Goal: Task Accomplishment & Management: Manage account settings

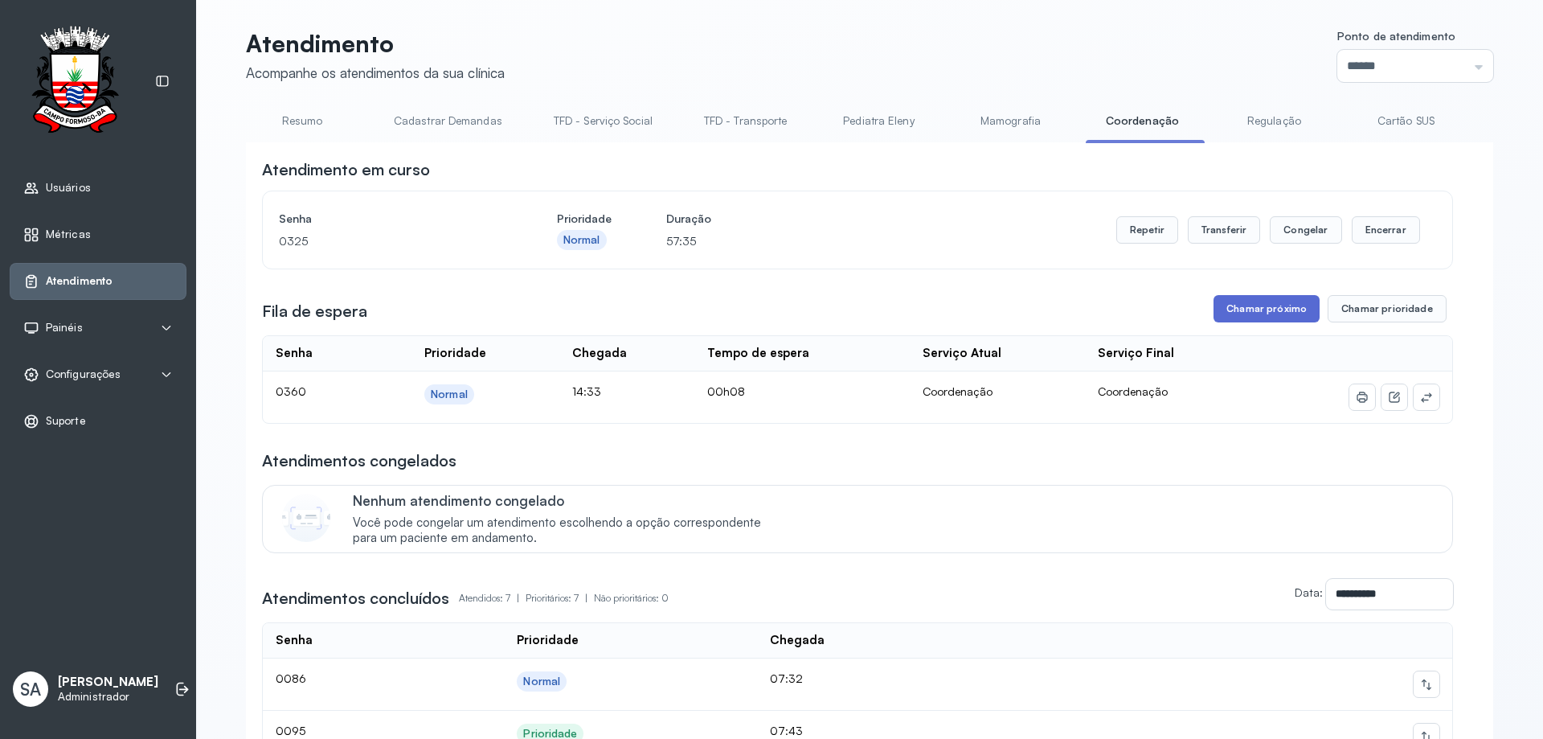
click at [1248, 309] on button "Chamar próximo" at bounding box center [1267, 308] width 106 height 27
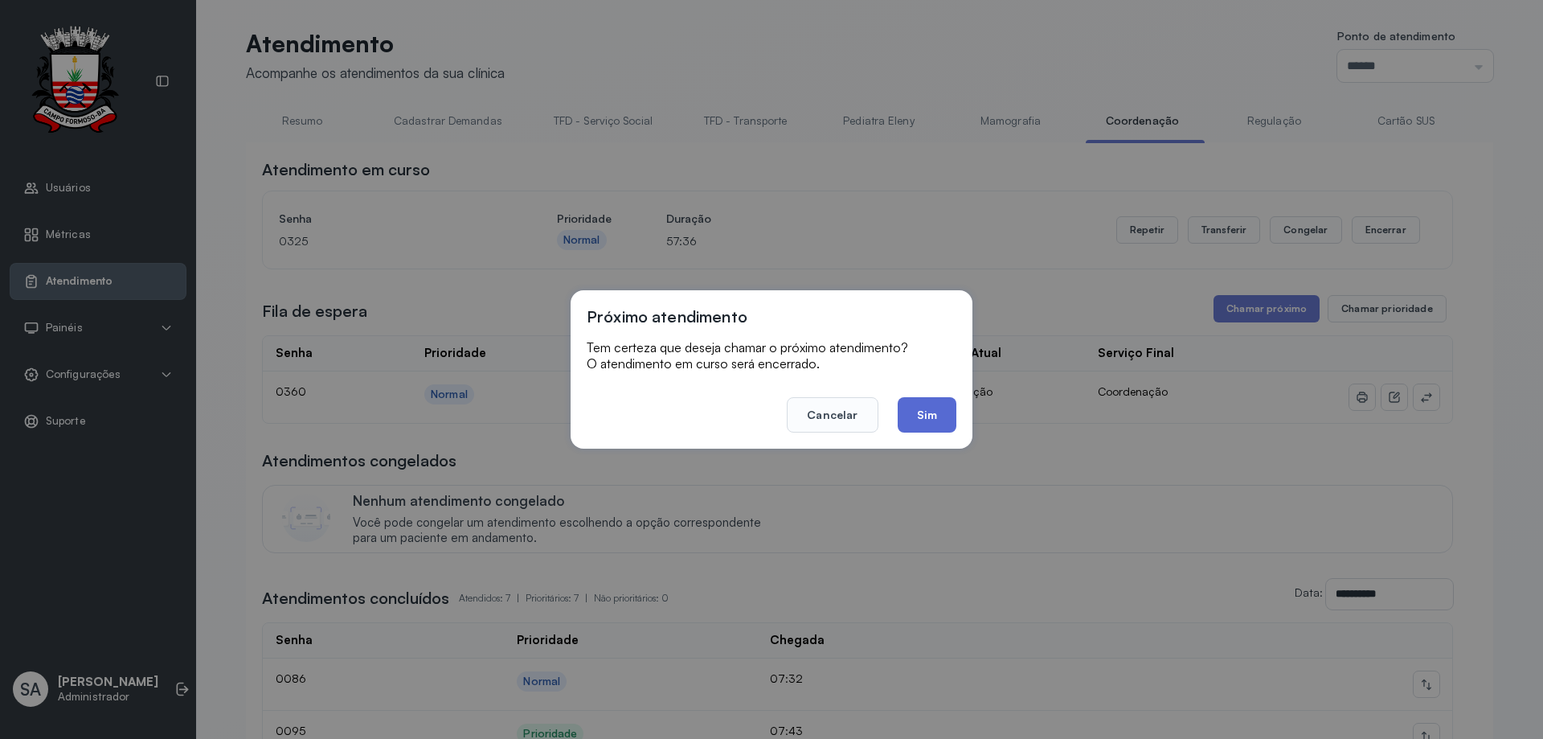
click at [927, 410] on button "Sim" at bounding box center [927, 414] width 59 height 35
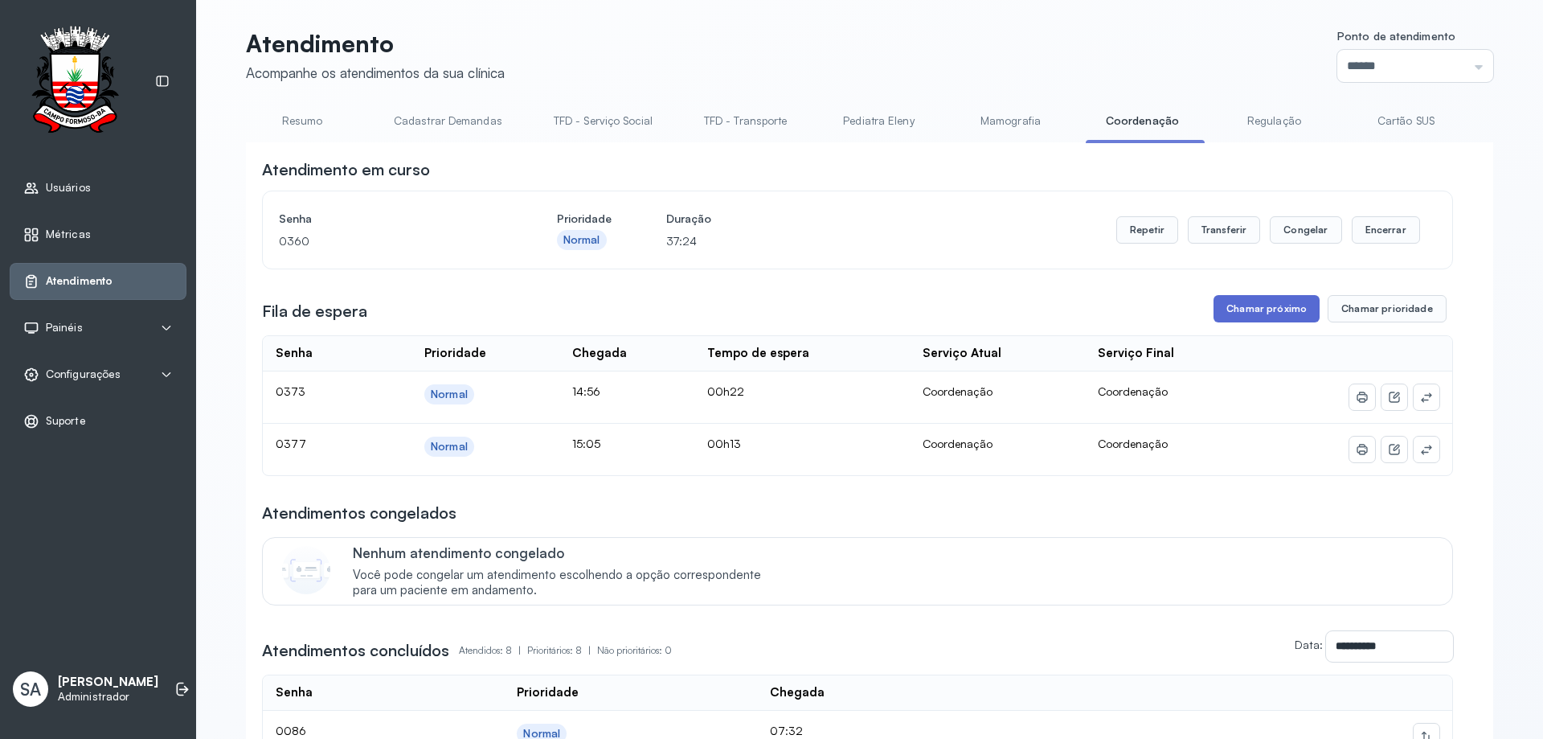
click at [1266, 305] on button "Chamar próximo" at bounding box center [1267, 308] width 106 height 27
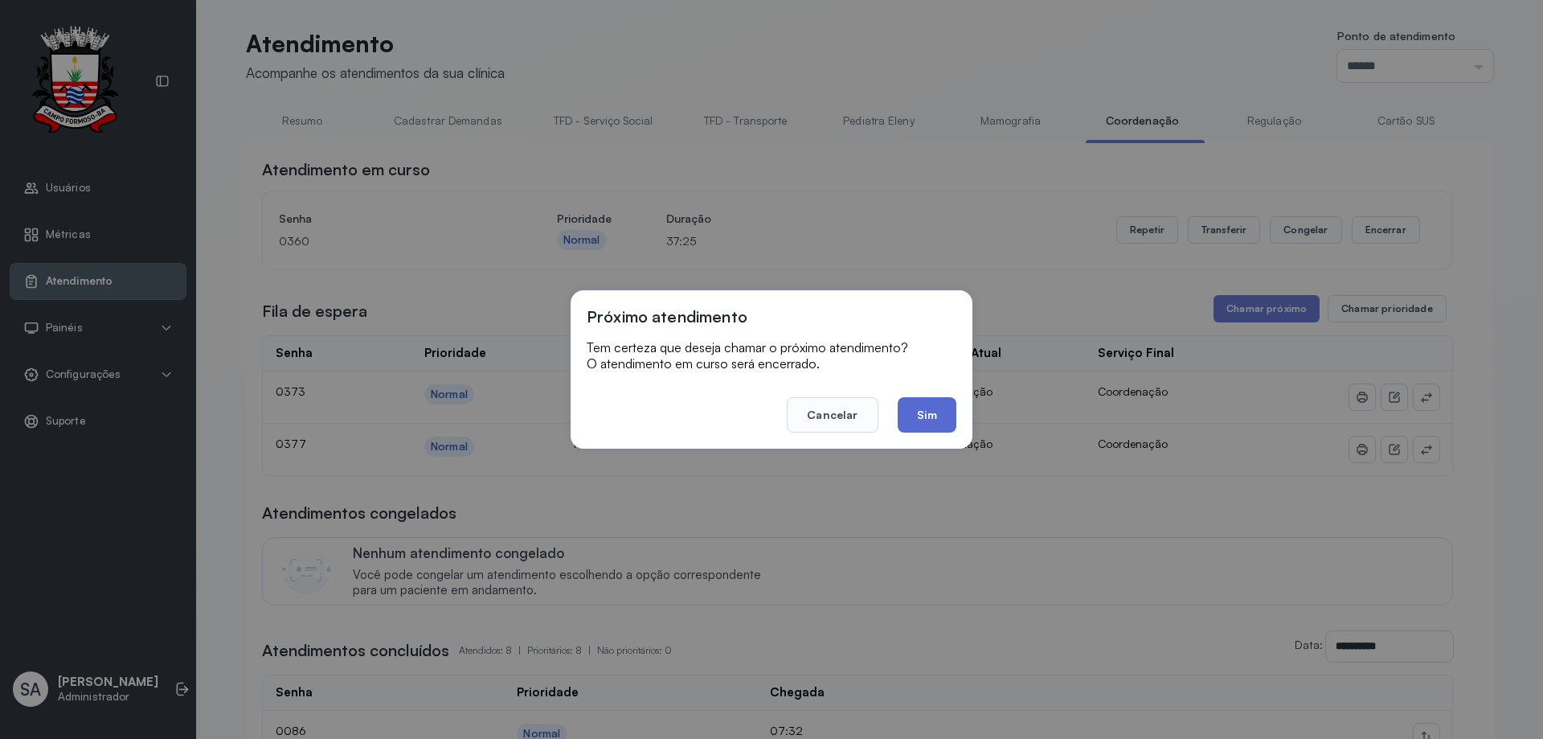
click at [936, 409] on button "Sim" at bounding box center [927, 414] width 59 height 35
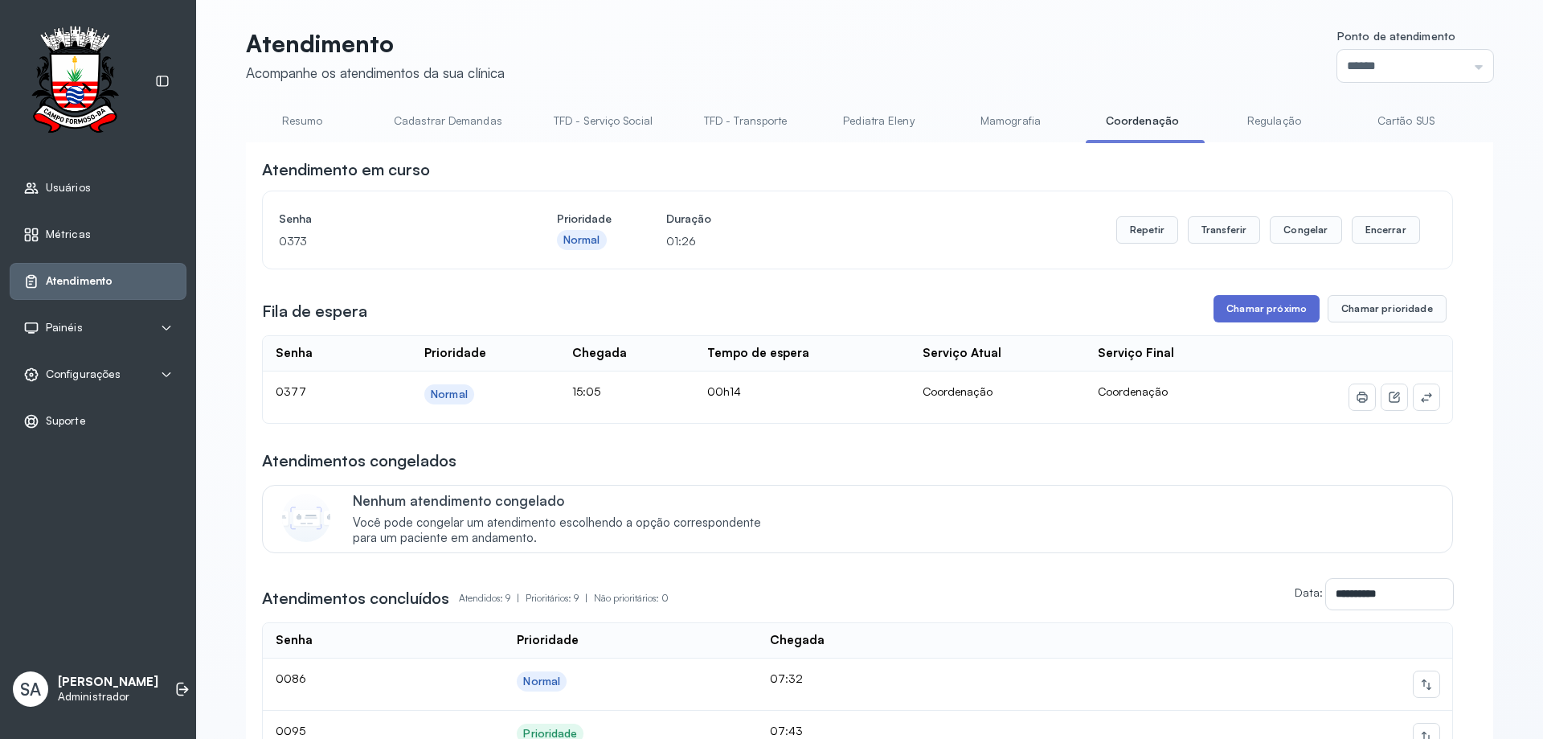
click at [1249, 312] on button "Chamar próximo" at bounding box center [1267, 308] width 106 height 27
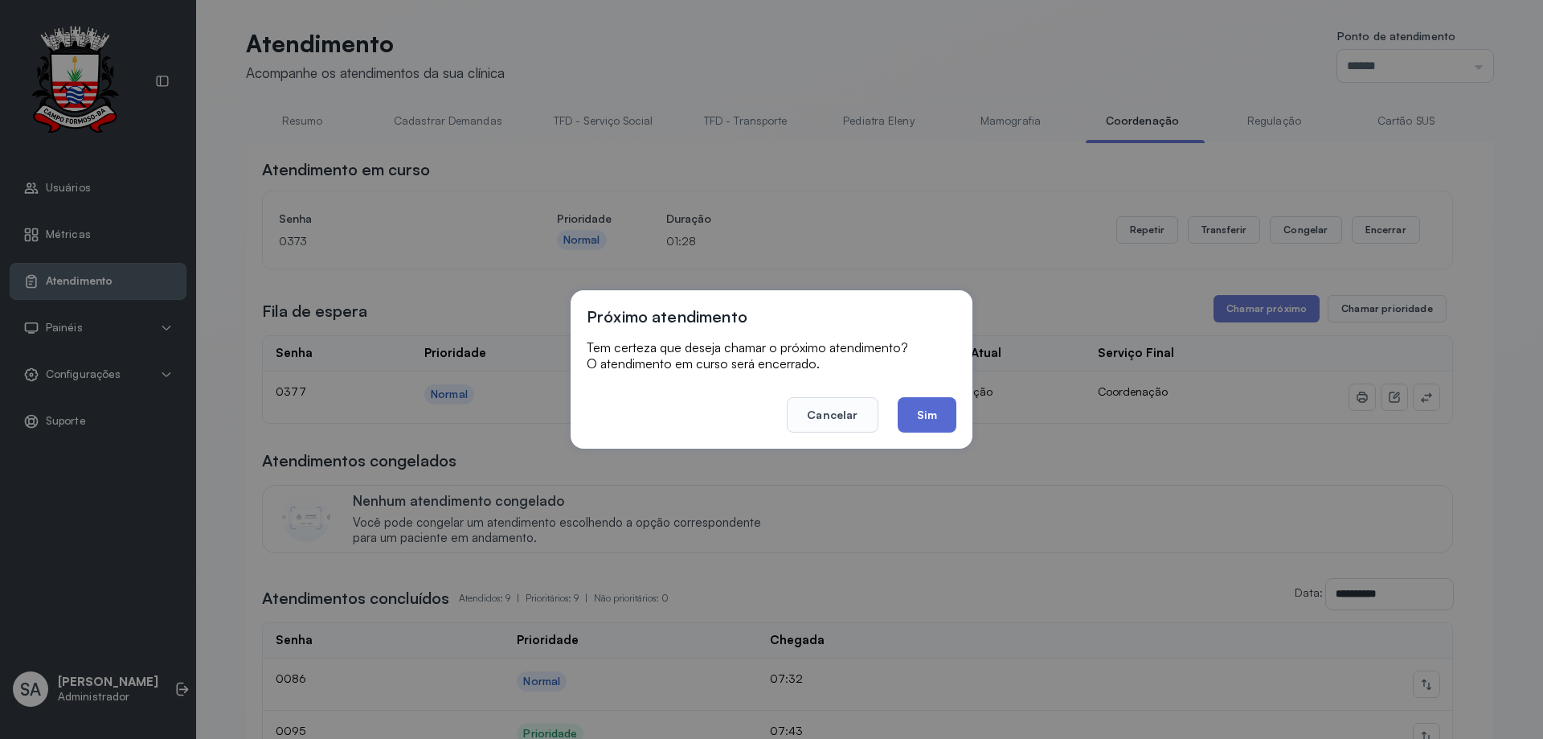
click at [923, 420] on button "Sim" at bounding box center [927, 414] width 59 height 35
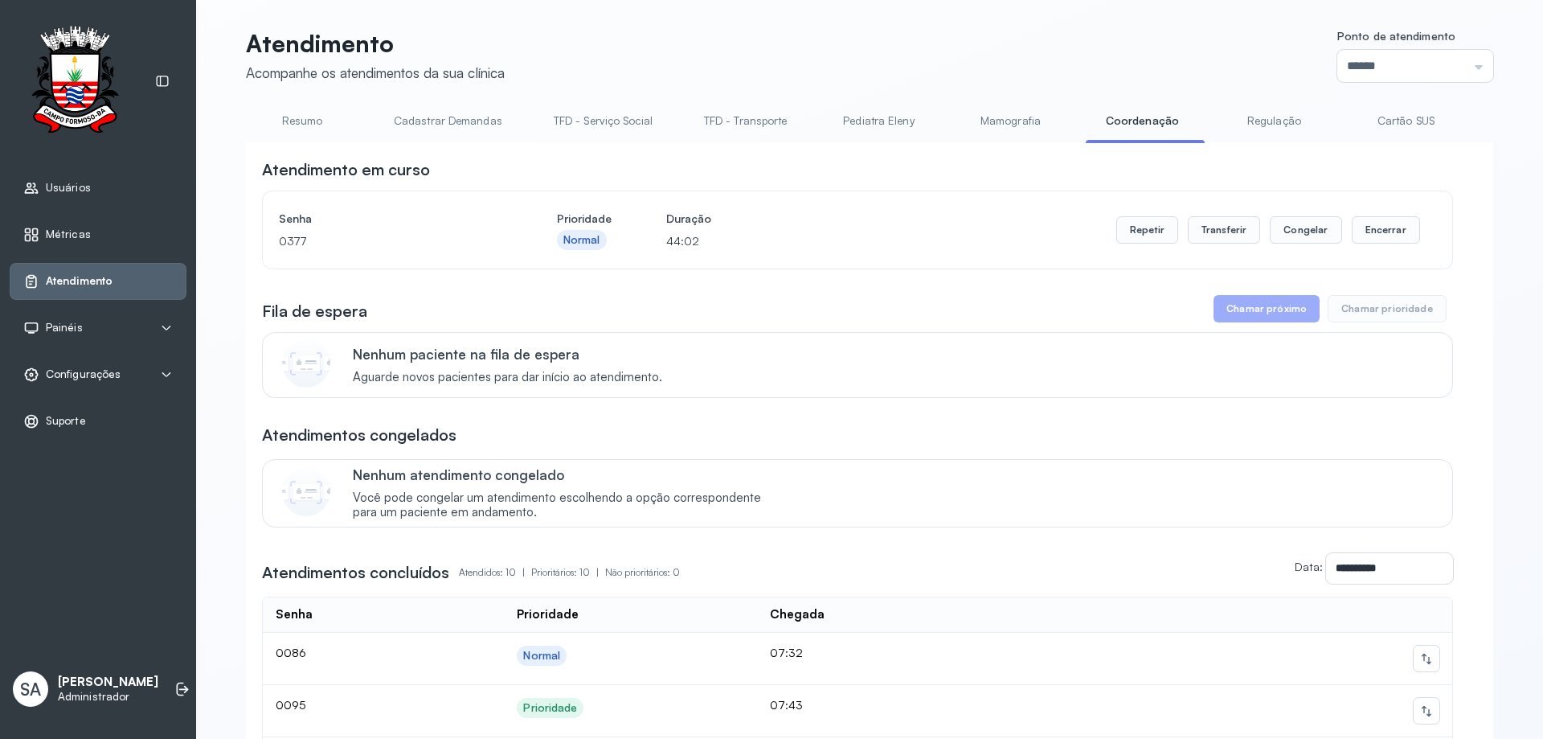
click at [72, 371] on span "Configurações" at bounding box center [83, 374] width 75 height 14
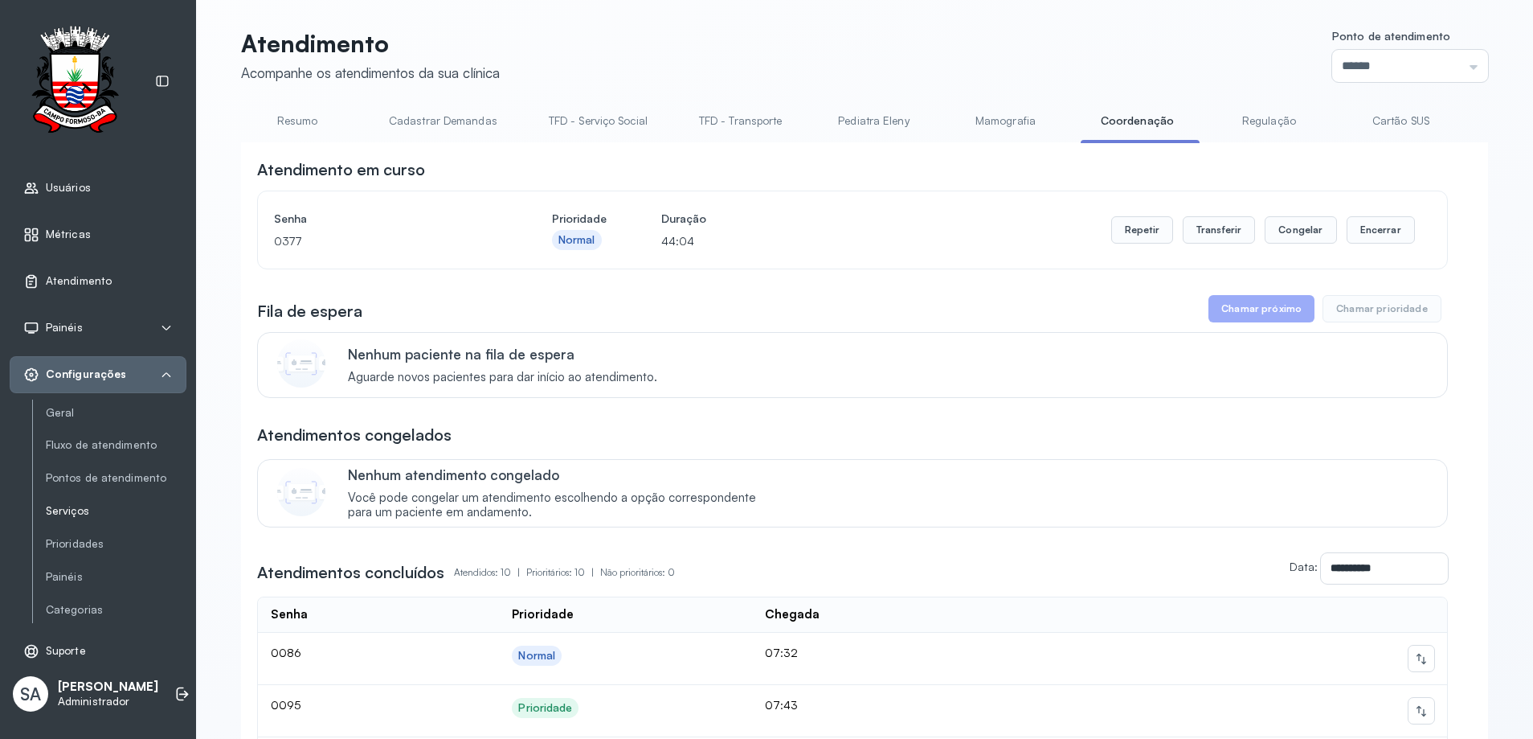
click at [76, 511] on link "Serviços" at bounding box center [116, 511] width 141 height 14
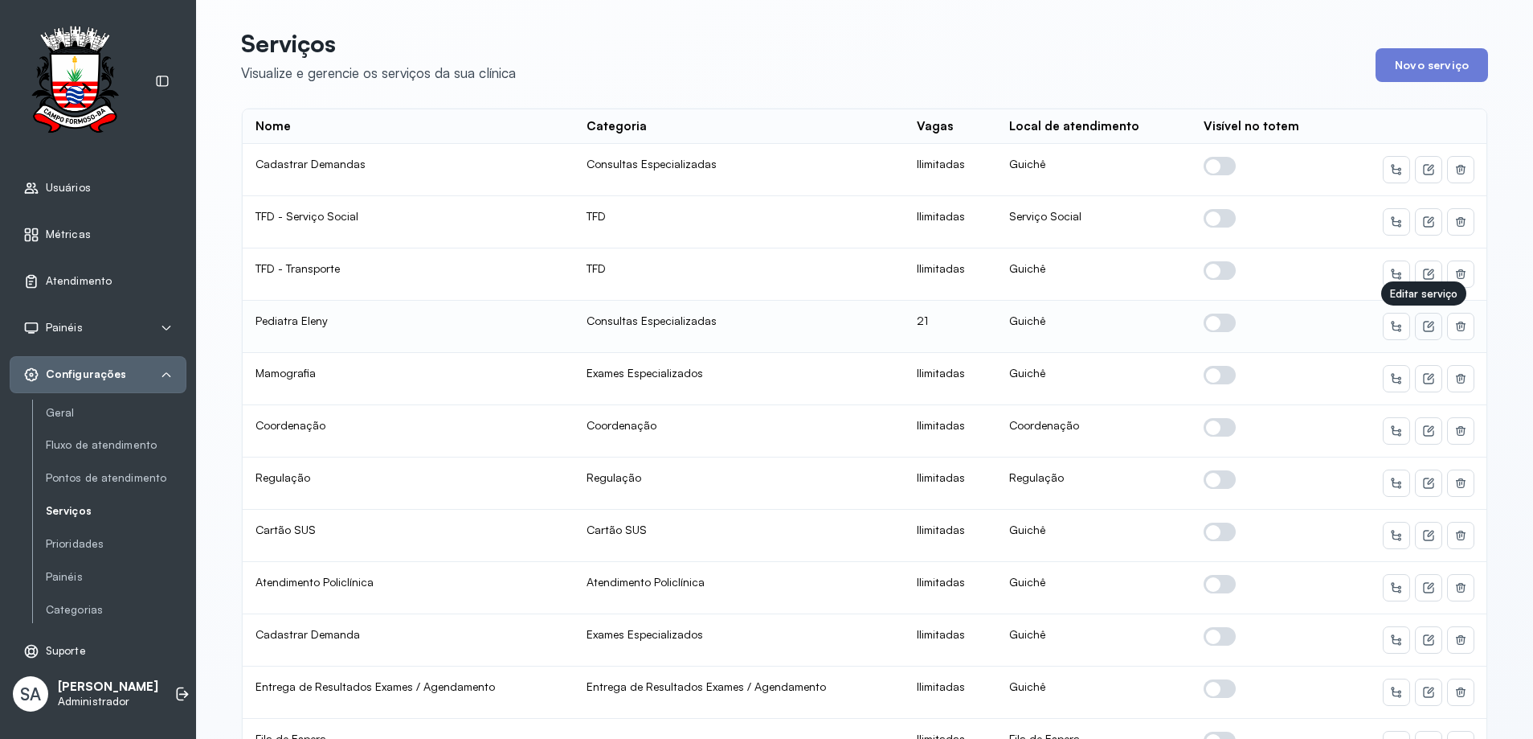
click at [1423, 323] on icon at bounding box center [1429, 326] width 13 height 13
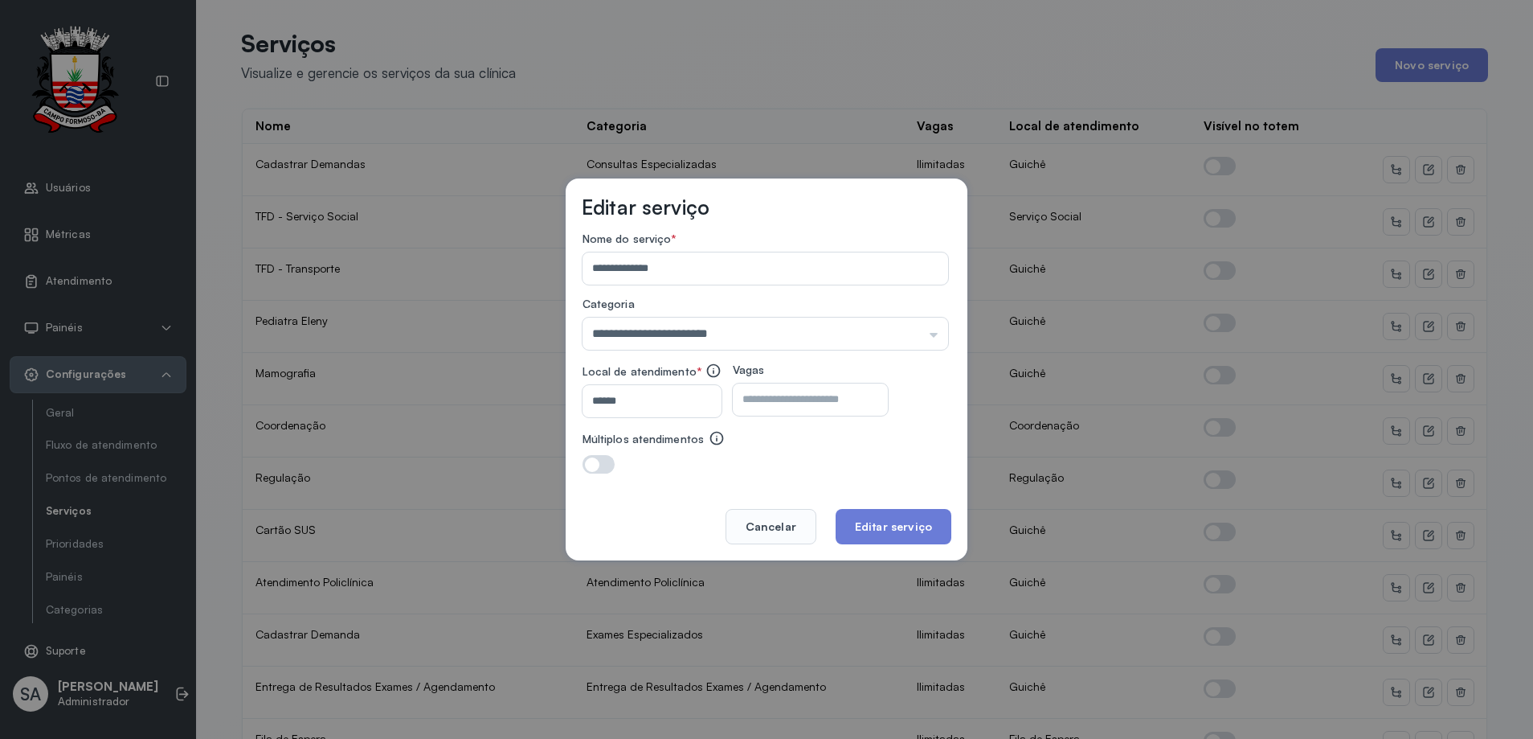
click at [784, 395] on input "**" at bounding box center [796, 399] width 127 height 32
type input "*"
click at [883, 513] on button "Editar serviço" at bounding box center [894, 526] width 116 height 35
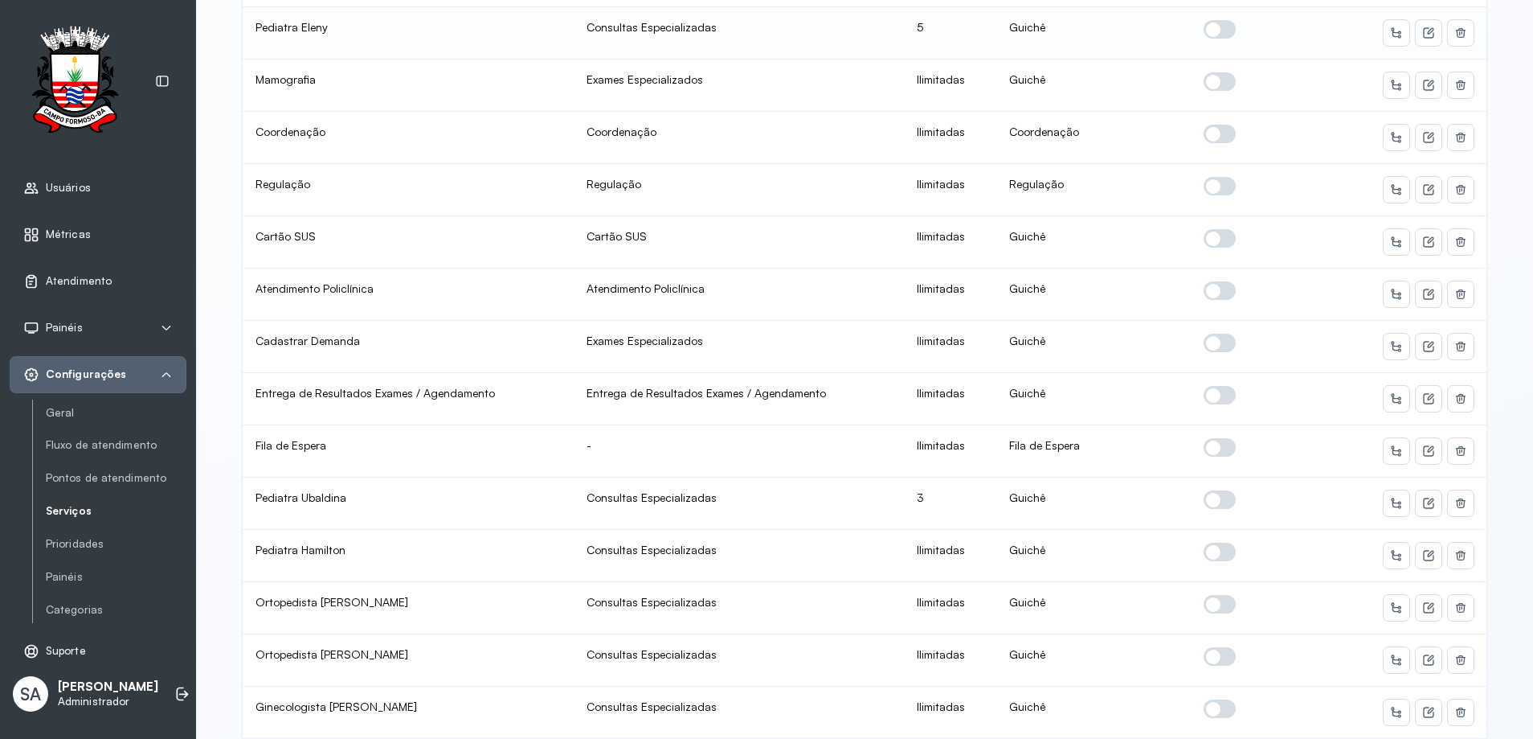
scroll to position [321, 0]
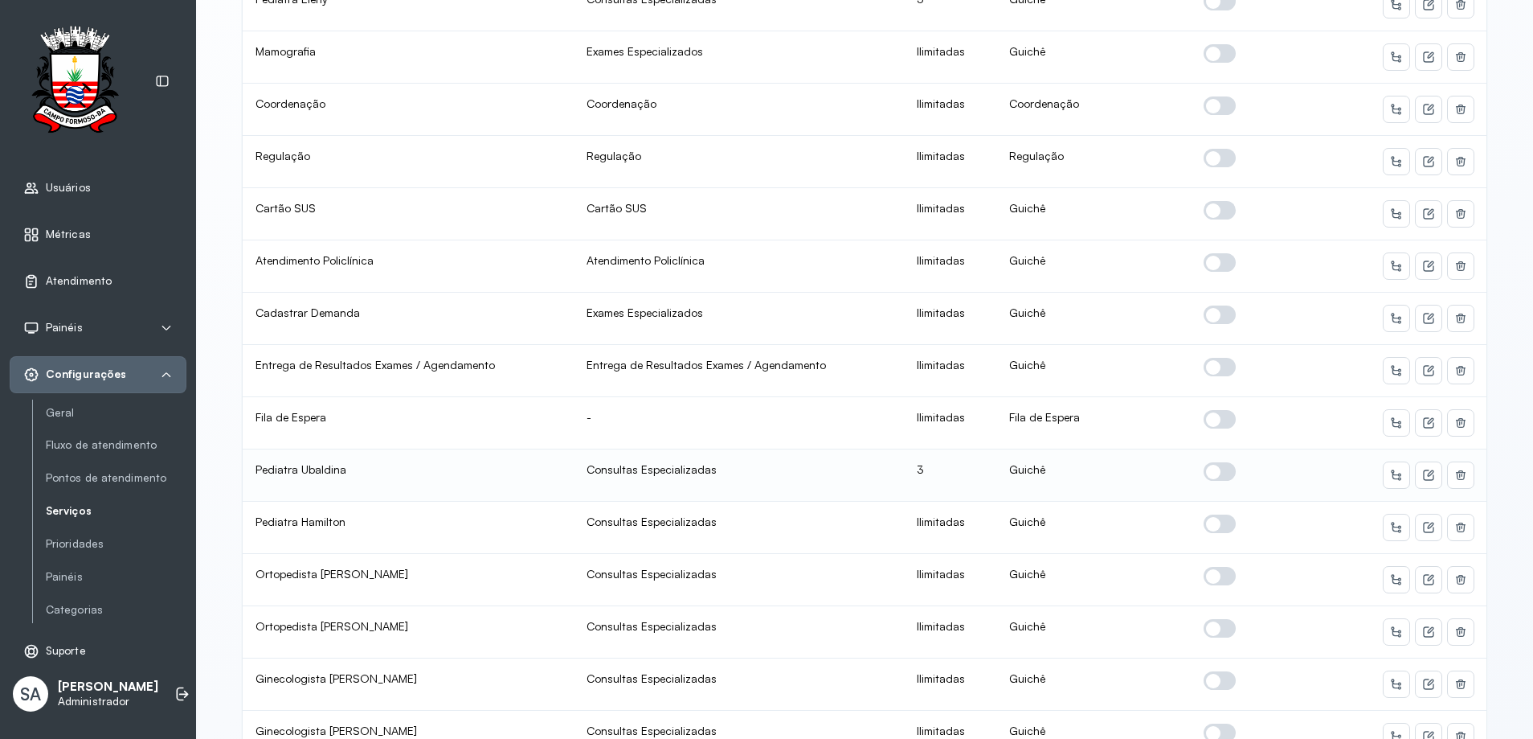
click at [1215, 475] on span at bounding box center [1220, 471] width 32 height 18
click at [1426, 470] on icon at bounding box center [1429, 475] width 13 height 13
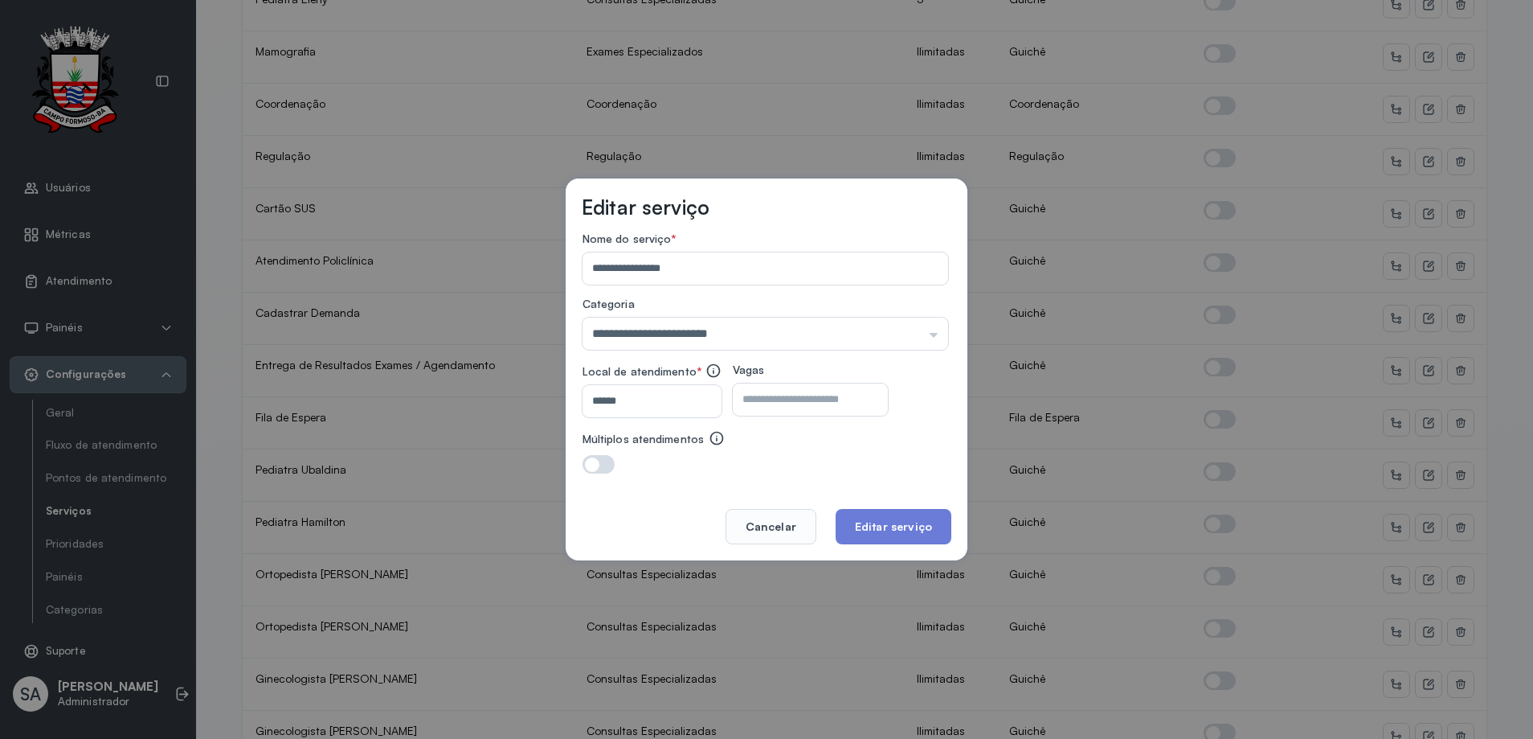
click at [806, 408] on input "*" at bounding box center [796, 399] width 127 height 32
type input "*"
click at [864, 532] on button "Editar serviço" at bounding box center [894, 526] width 116 height 35
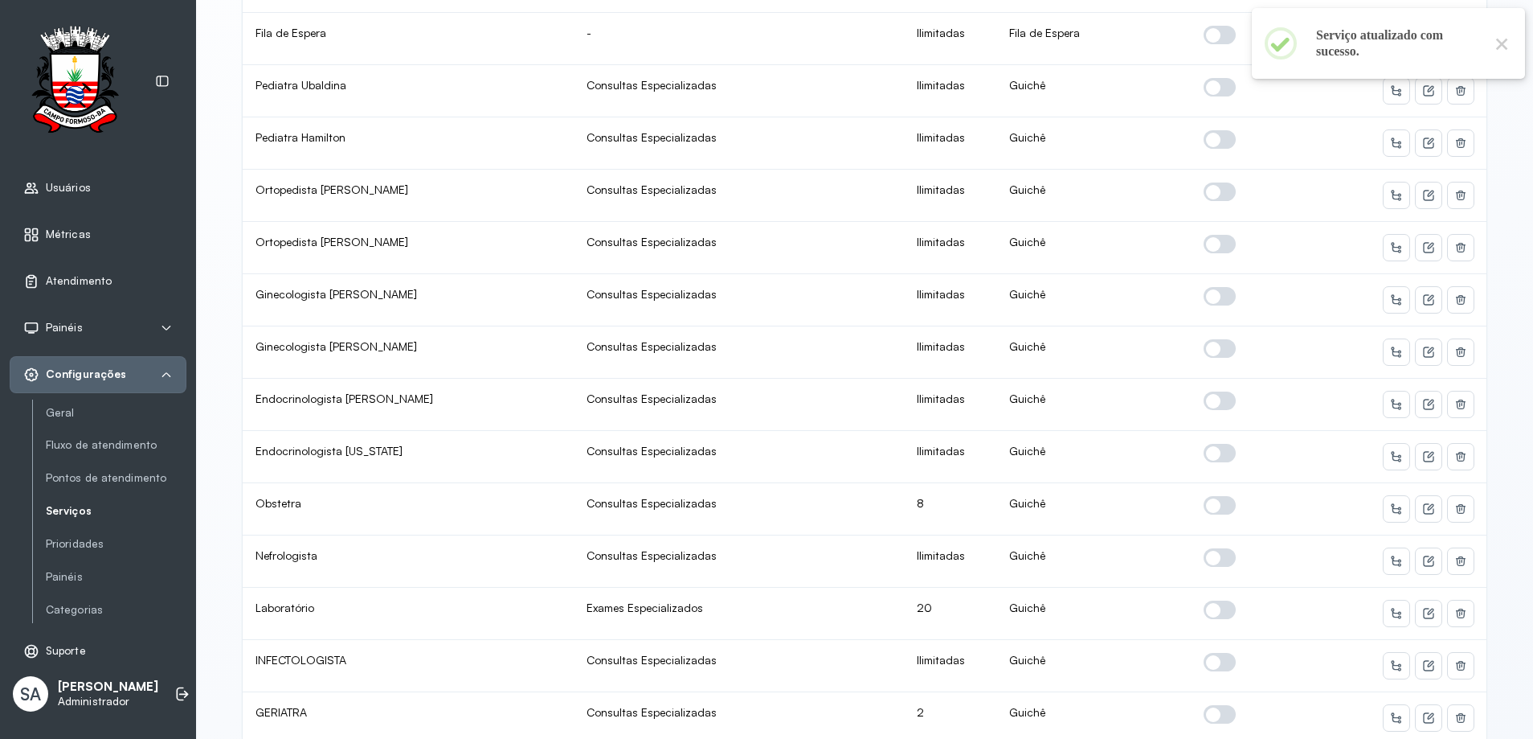
scroll to position [723, 0]
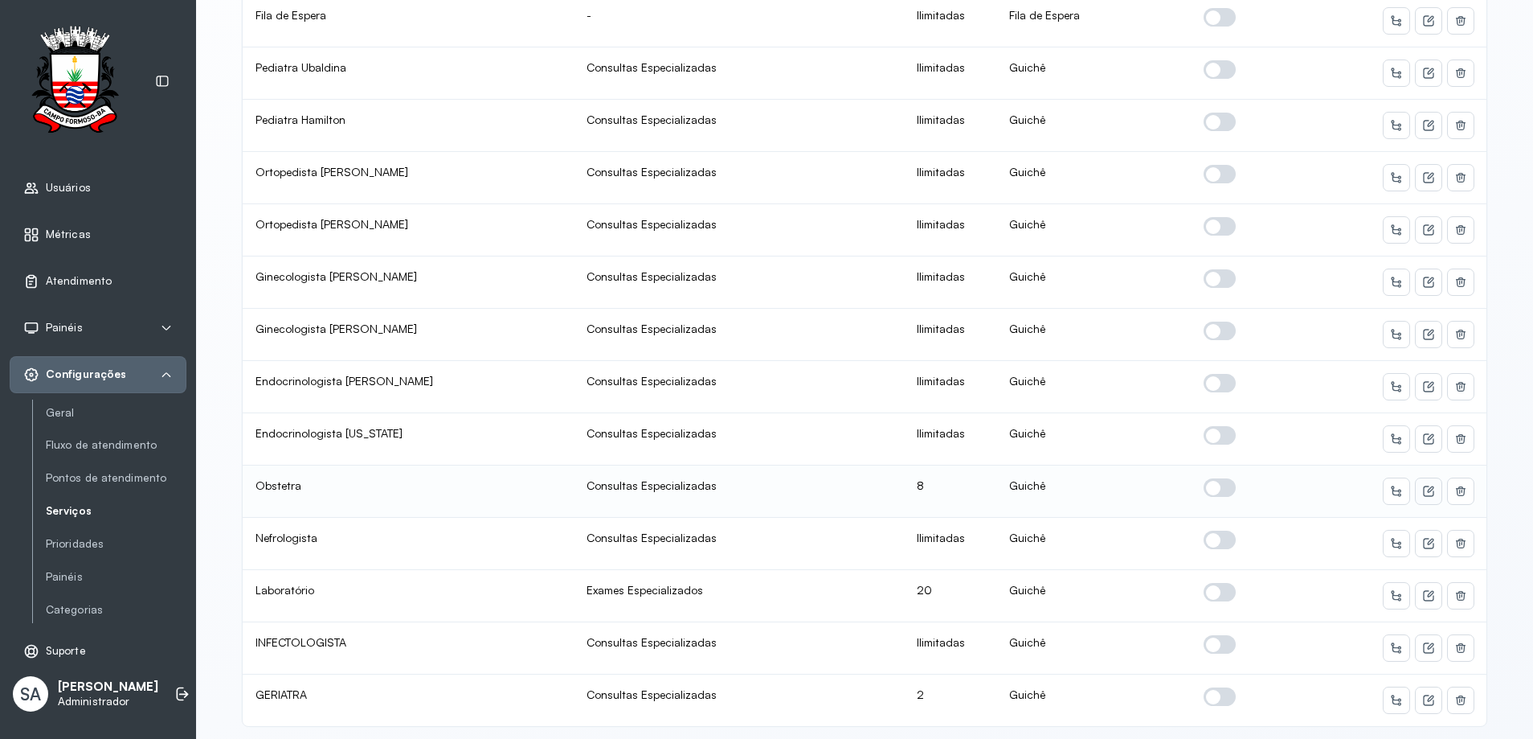
click at [1426, 494] on icon at bounding box center [1429, 491] width 13 height 13
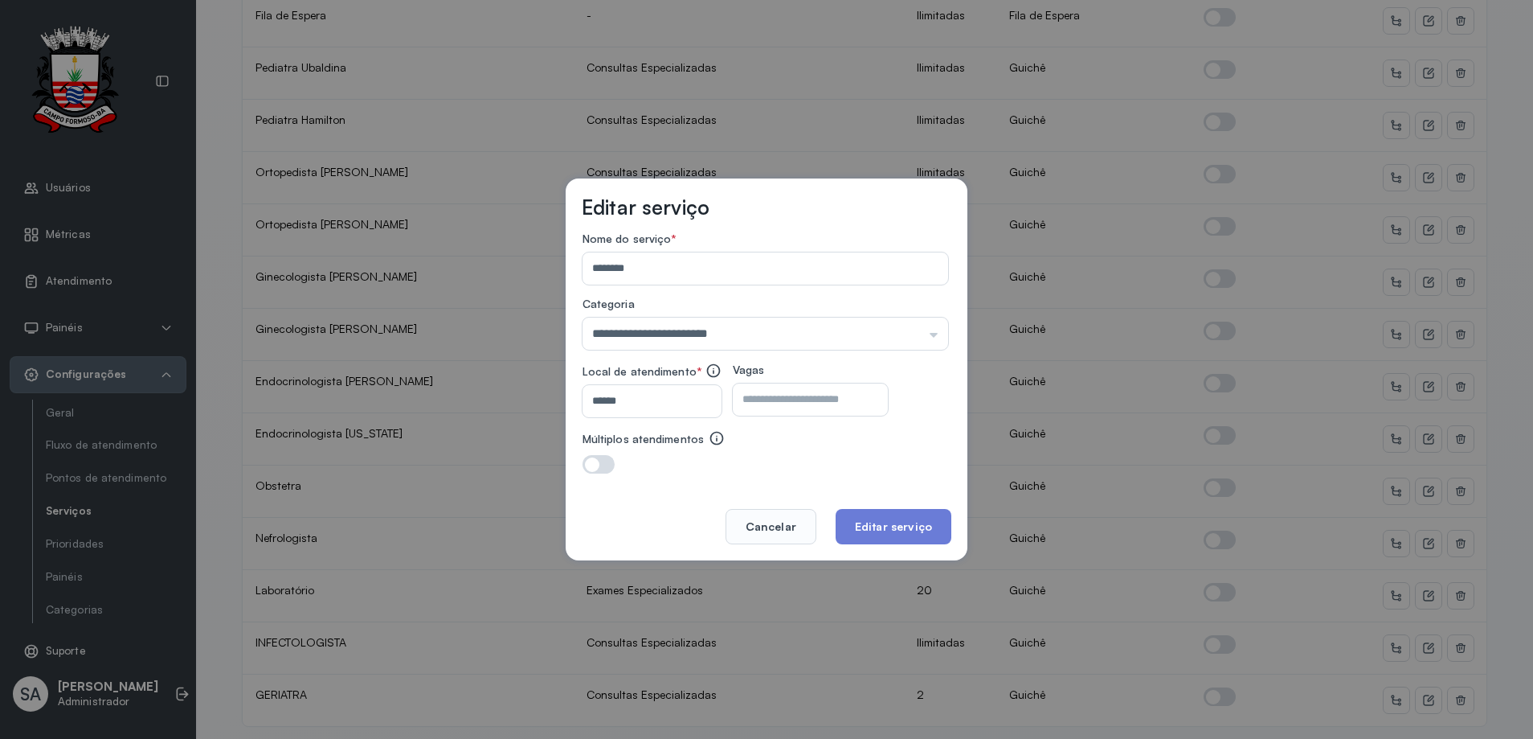
click at [805, 410] on input "*" at bounding box center [796, 399] width 127 height 32
type input "*"
click at [864, 528] on button "Editar serviço" at bounding box center [894, 526] width 116 height 35
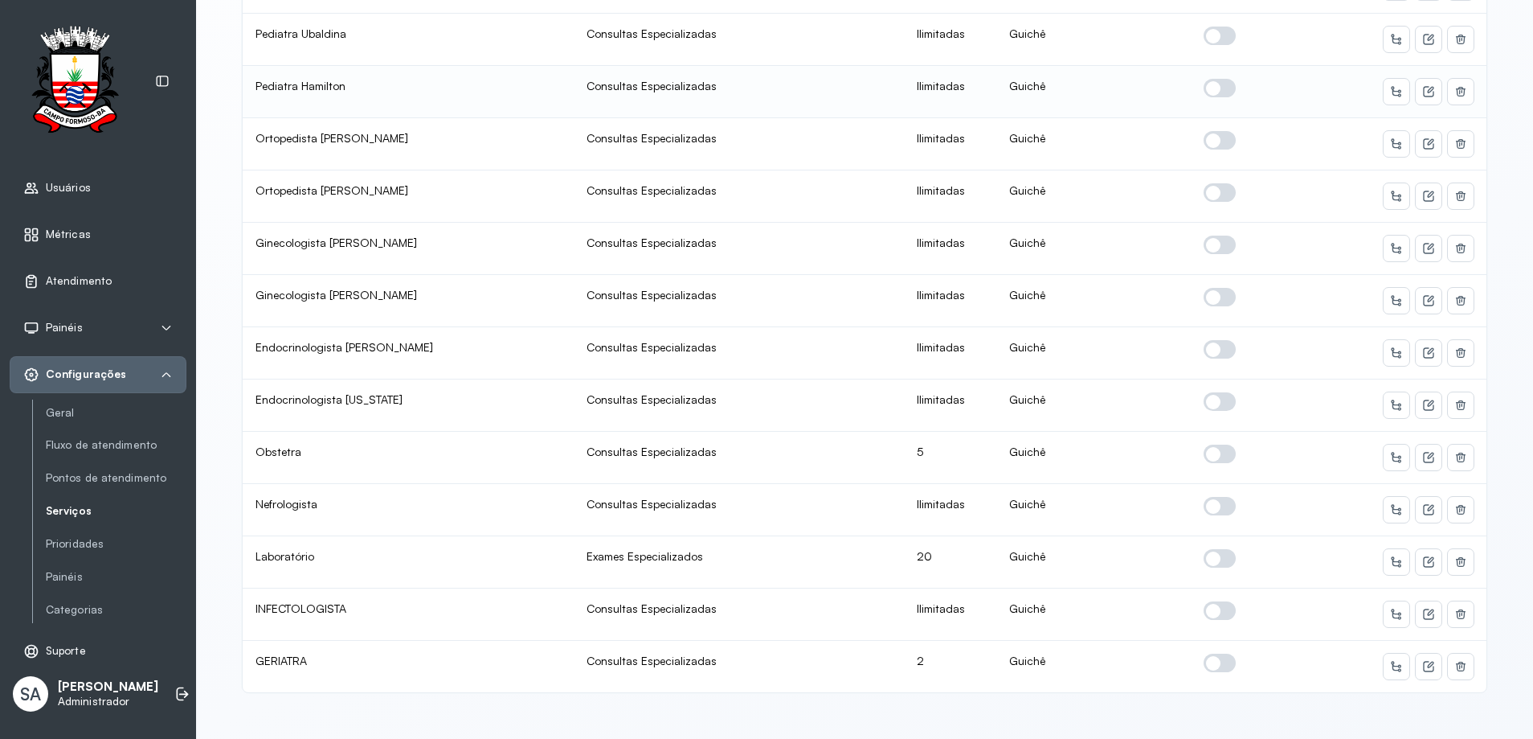
scroll to position [2, 0]
